Goal: Transaction & Acquisition: Book appointment/travel/reservation

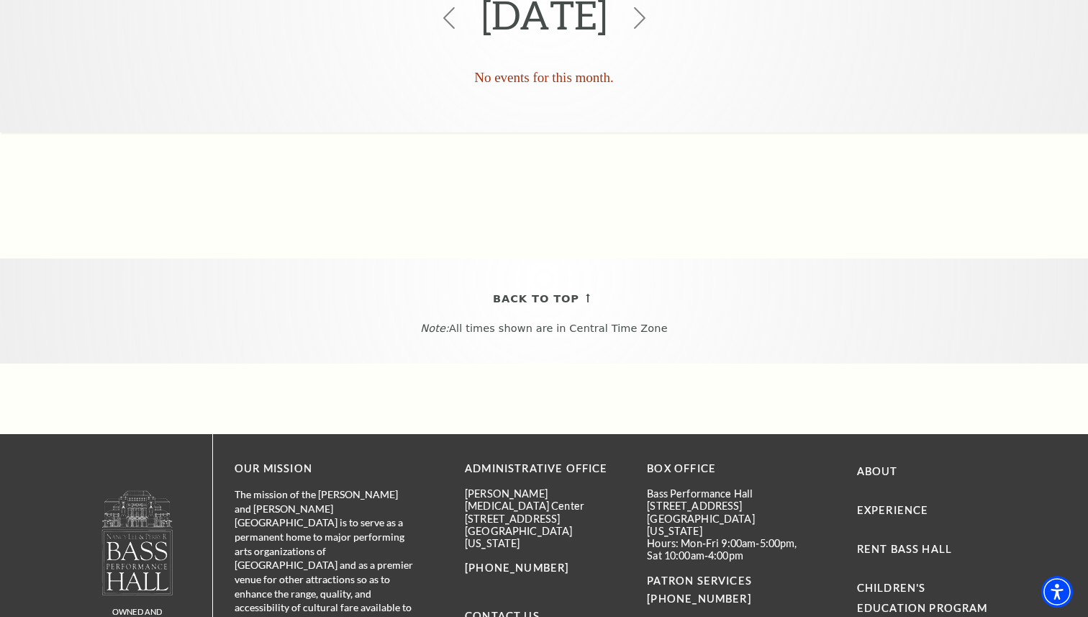
scroll to position [333, 0]
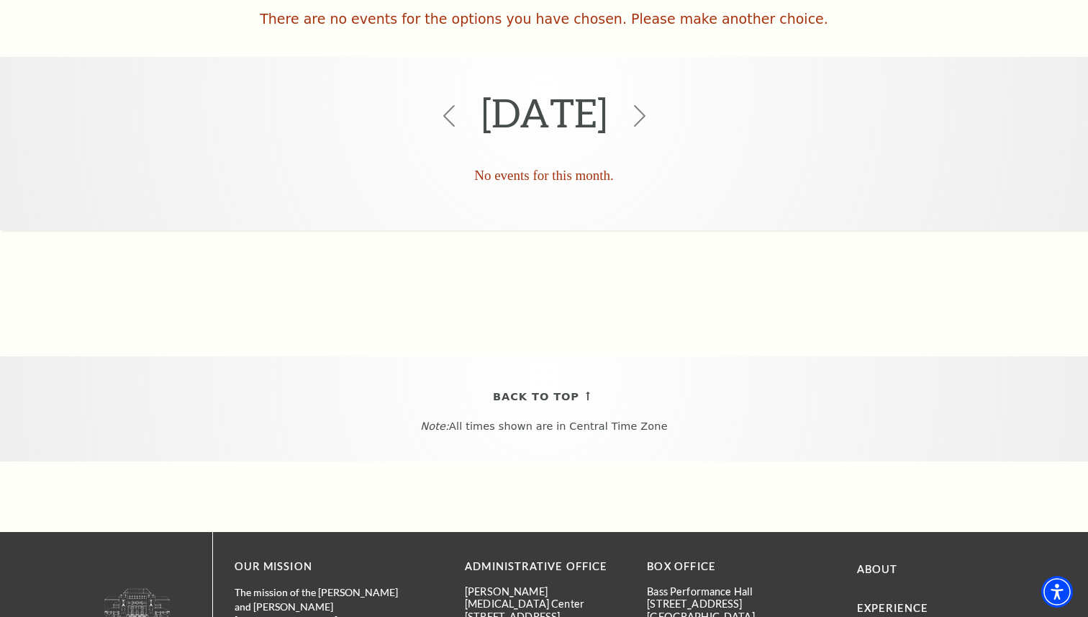
click at [411, 95] on div "January 2026" at bounding box center [544, 116] width 1088 height 96
click at [435, 102] on icon at bounding box center [448, 115] width 27 height 27
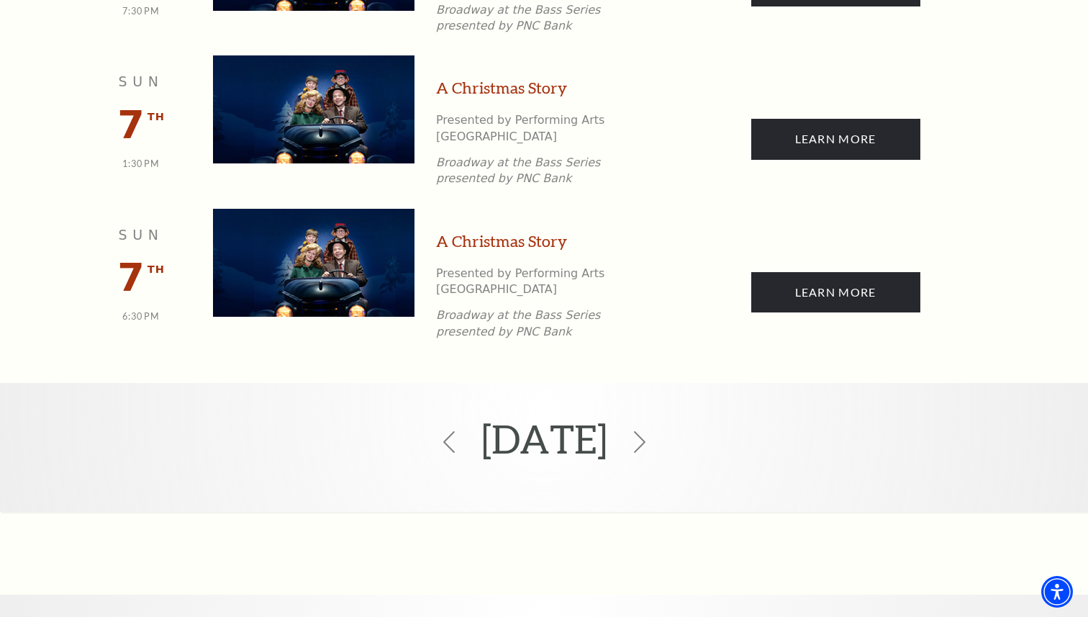
scroll to position [773, 0]
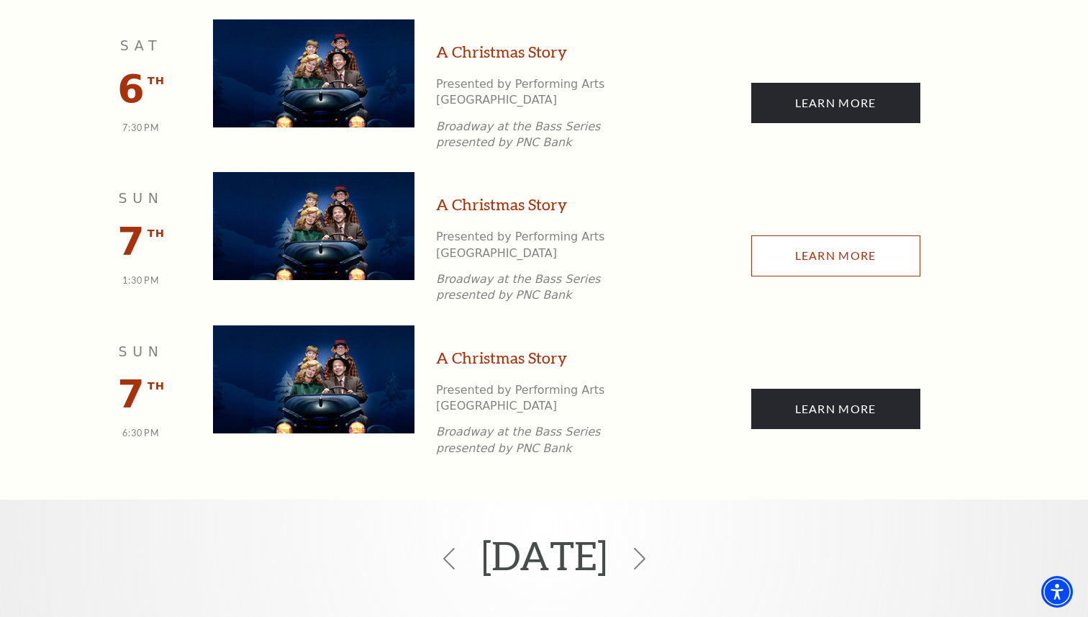
click at [791, 235] on link "Learn More" at bounding box center [835, 255] width 169 height 40
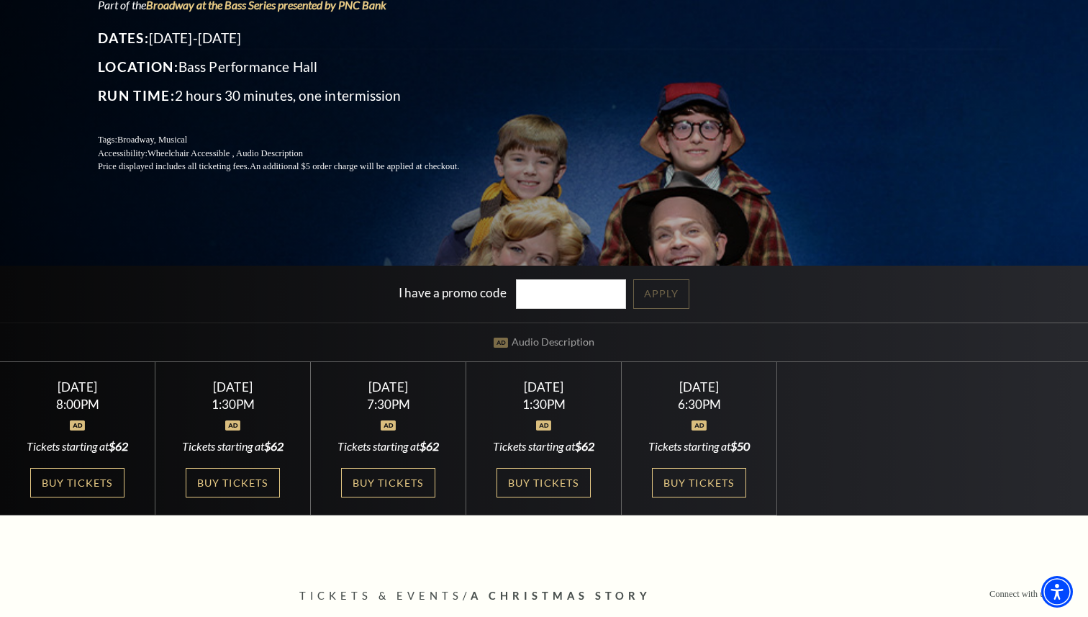
scroll to position [384, 0]
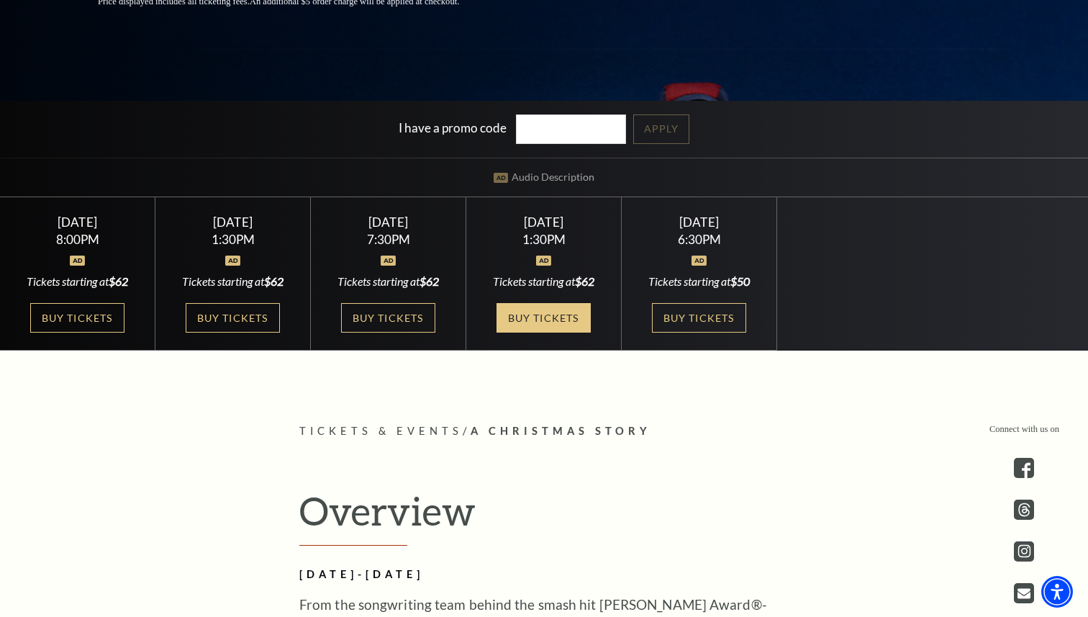
click at [550, 319] on link "Buy Tickets" at bounding box center [543, 317] width 94 height 29
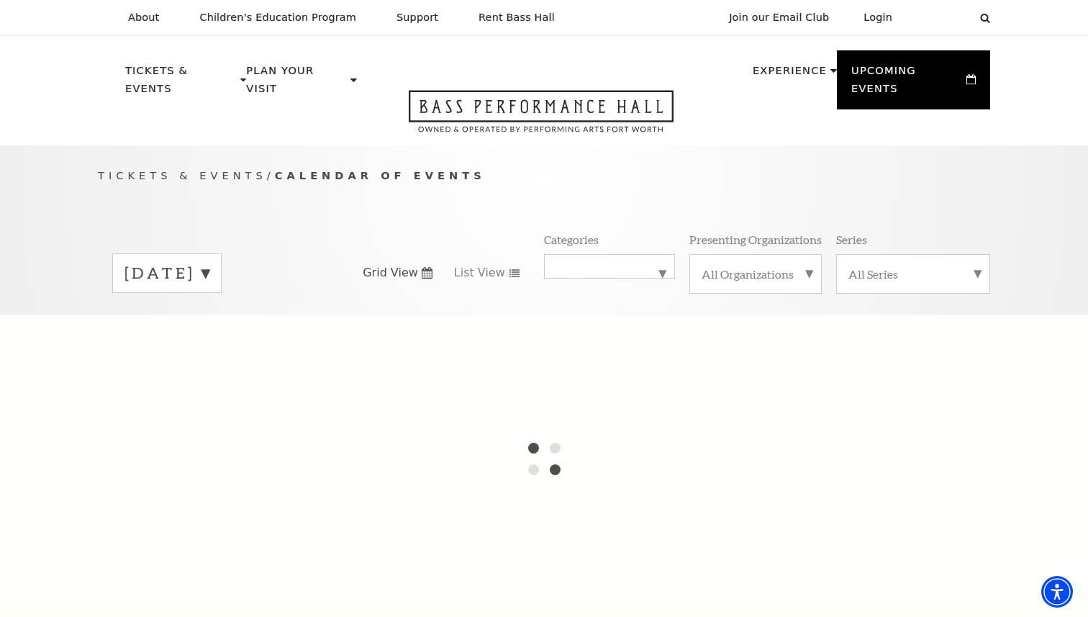
click at [209, 262] on label "September 2025" at bounding box center [166, 273] width 85 height 22
click at [492, 265] on span "List View" at bounding box center [479, 273] width 51 height 16
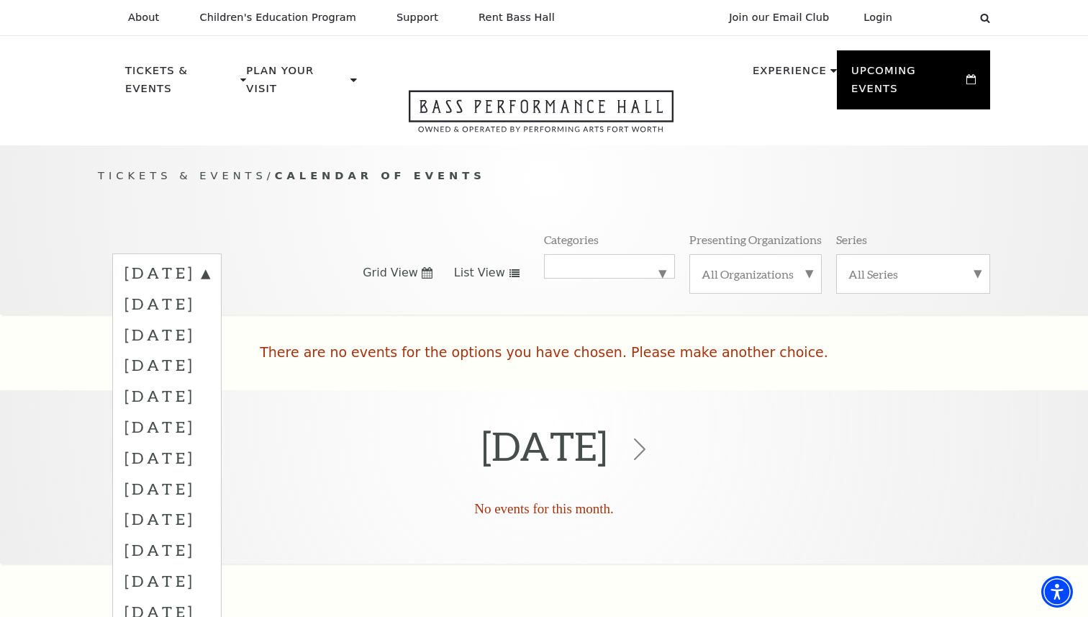
click at [485, 242] on div "September 2025 October 2025 November 2025 December 2025 January 2026 February 2…" at bounding box center [544, 273] width 892 height 82
click at [493, 212] on div "Tickets & Events / Calendar of Events September 2025 October 2025 November 2025…" at bounding box center [543, 240] width 921 height 147
click at [467, 212] on div "Tickets & Events / Calendar of Events September 2025 October 2025 November 2025…" at bounding box center [543, 240] width 921 height 147
click at [653, 435] on icon at bounding box center [639, 448] width 27 height 27
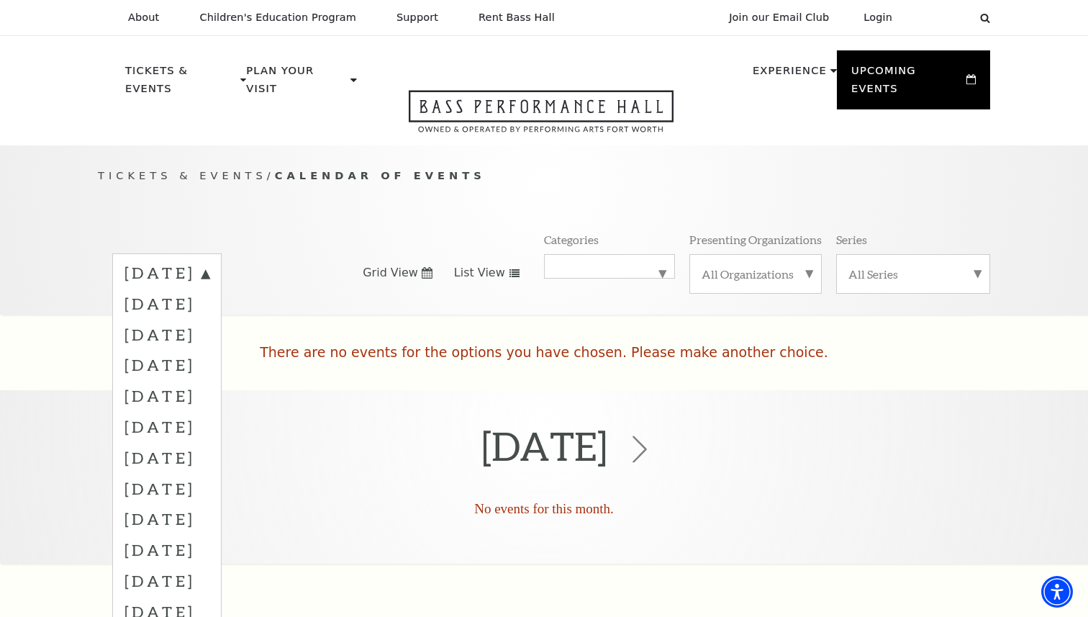
click at [653, 435] on icon at bounding box center [639, 448] width 27 height 27
click at [209, 385] on label "January 2026" at bounding box center [166, 395] width 85 height 31
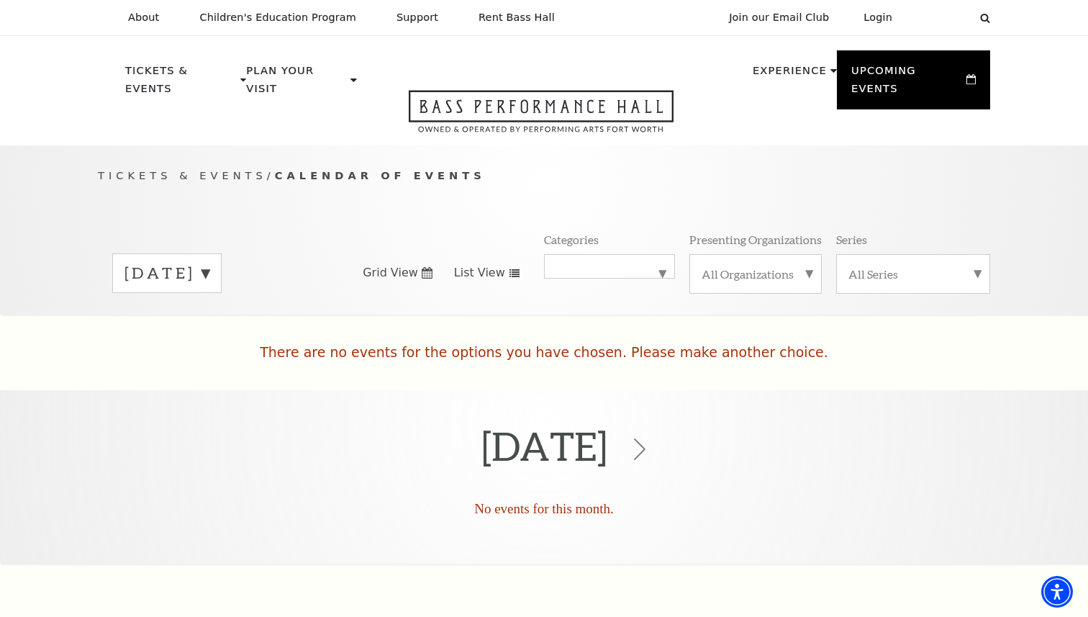
click at [222, 268] on div "September 2025" at bounding box center [166, 273] width 109 height 40
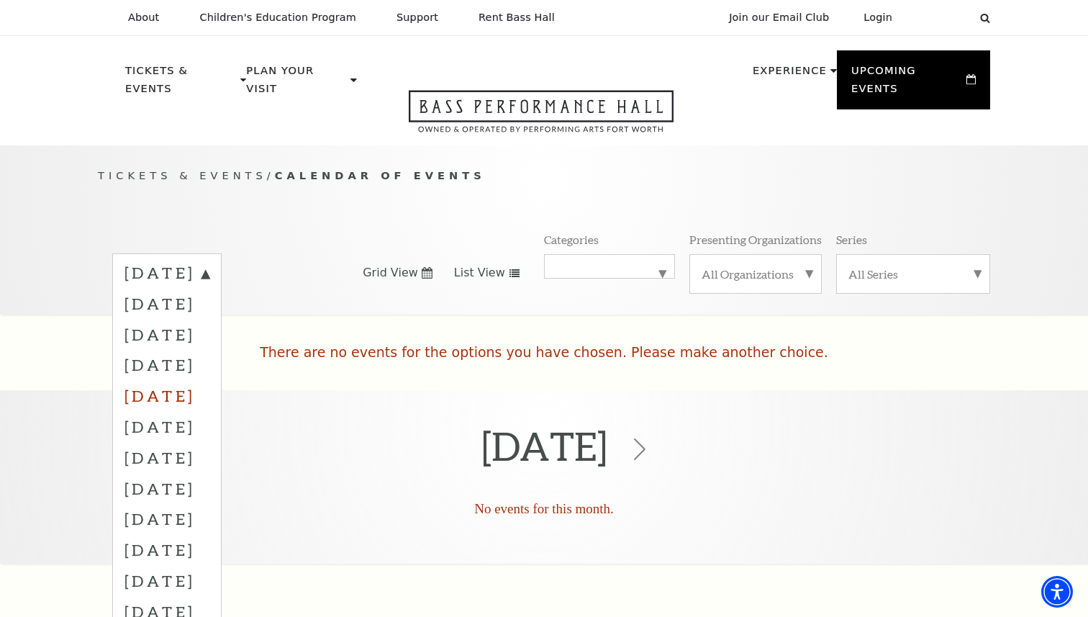
click at [209, 380] on label "January 2026" at bounding box center [166, 395] width 85 height 31
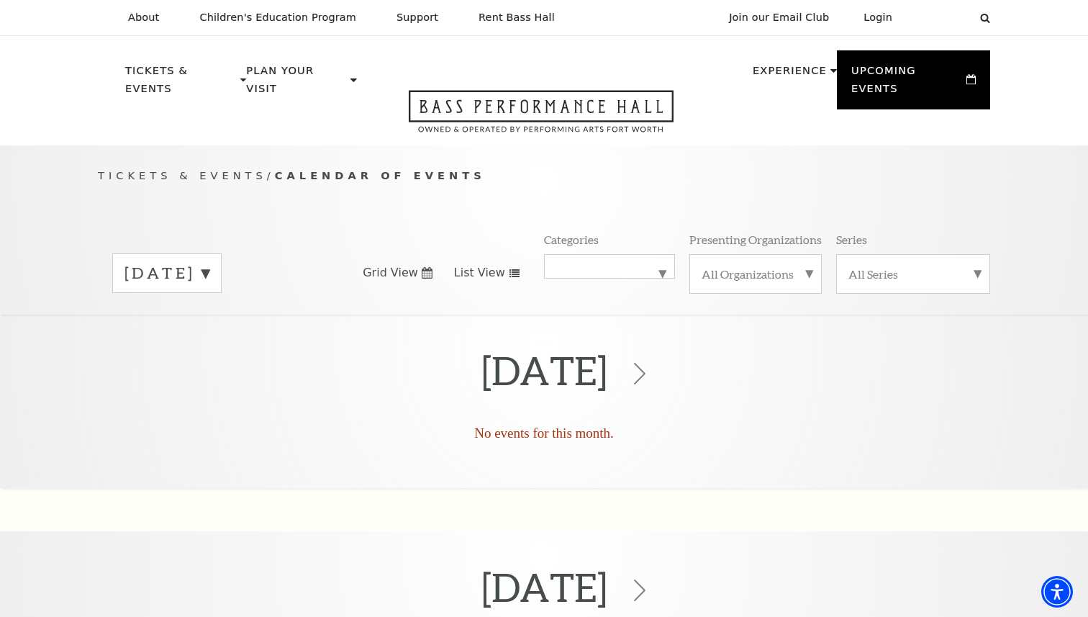
click at [222, 266] on div "September 2025" at bounding box center [166, 273] width 109 height 40
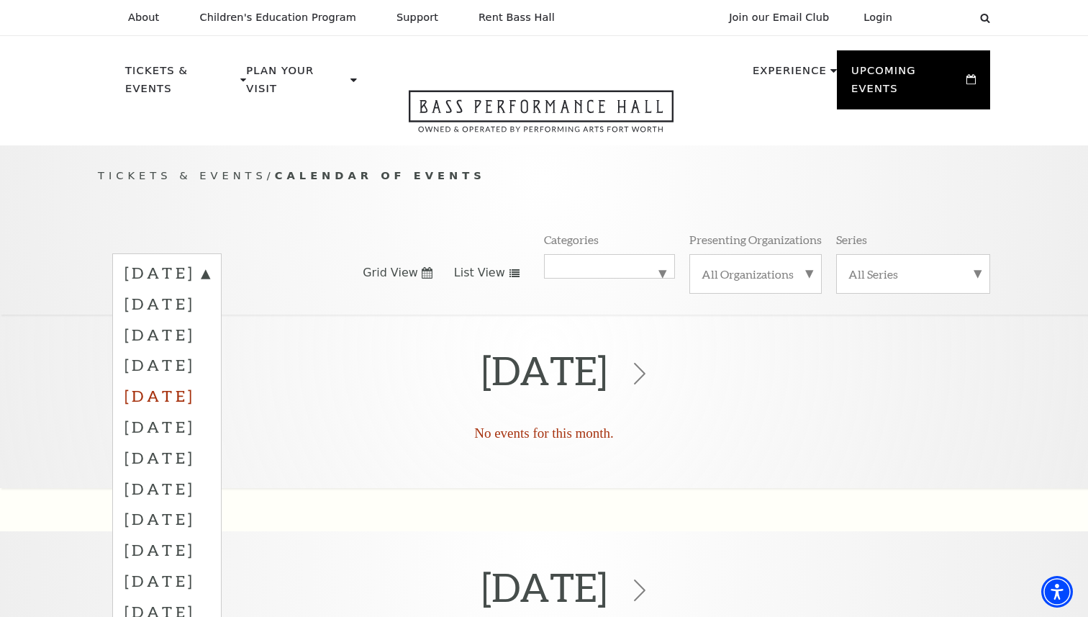
click at [209, 380] on label "January 2026" at bounding box center [166, 395] width 85 height 31
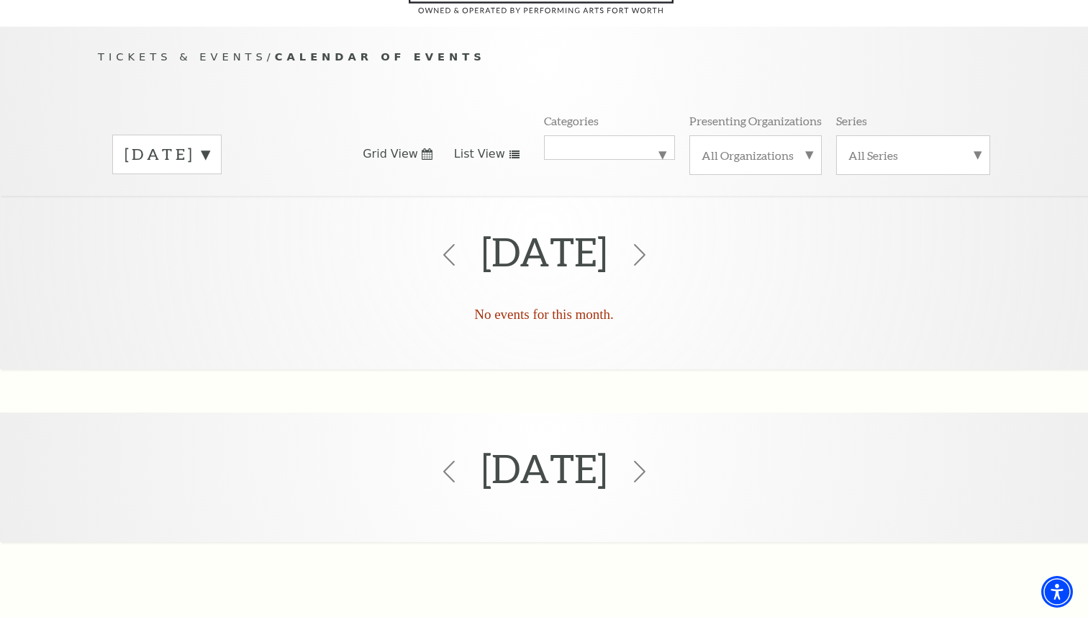
scroll to position [127, 0]
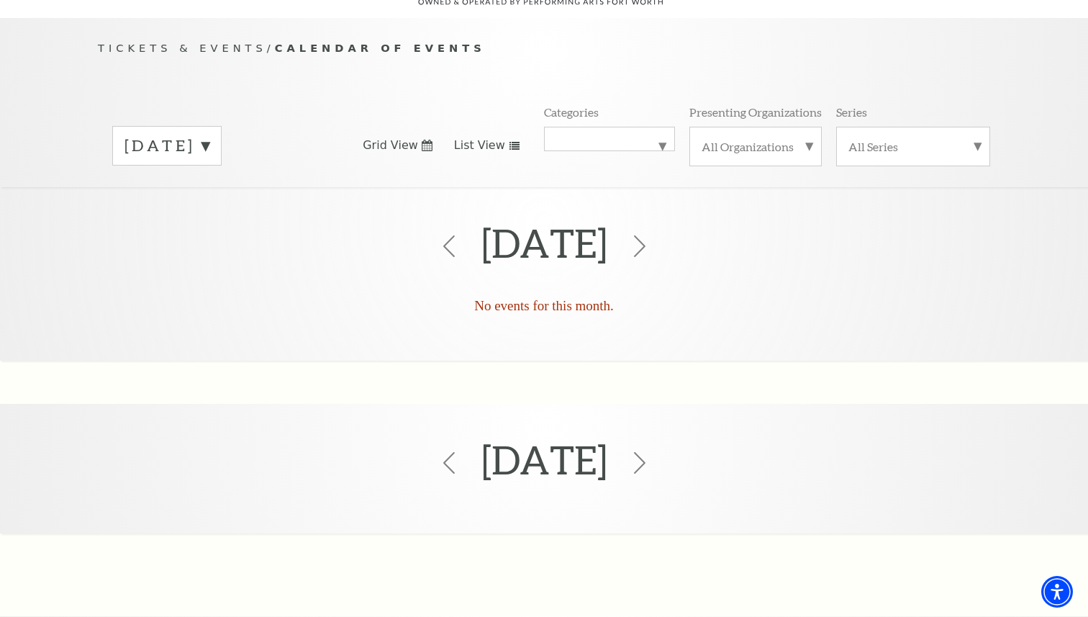
click at [539, 294] on p "No events for this month." at bounding box center [544, 305] width 1088 height 23
click at [653, 232] on icon at bounding box center [639, 245] width 27 height 27
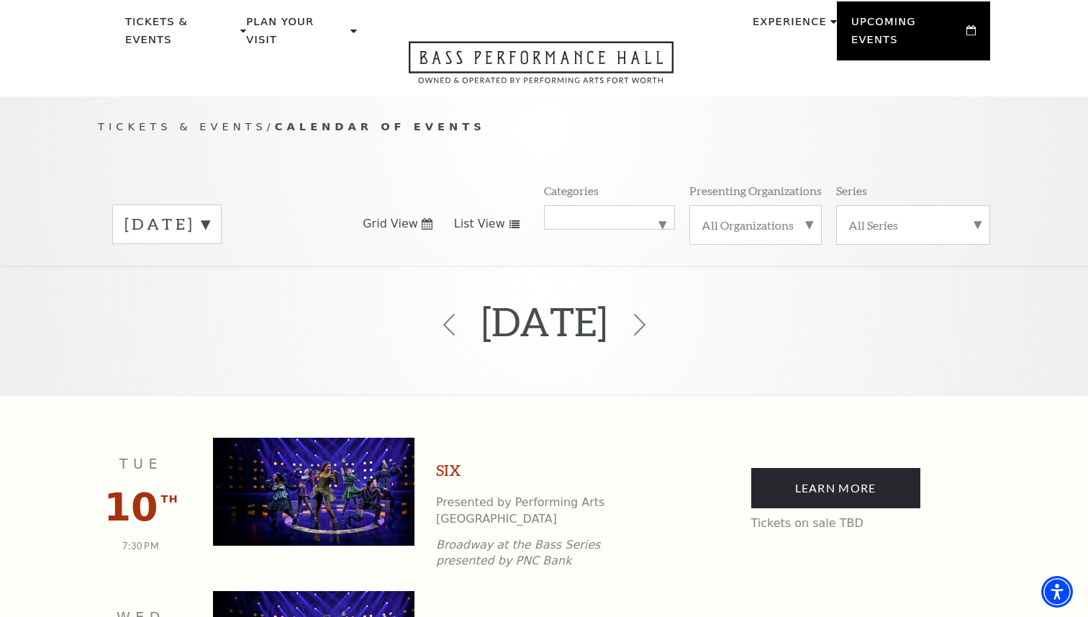
scroll to position [0, 0]
